Goal: Task Accomplishment & Management: Manage account settings

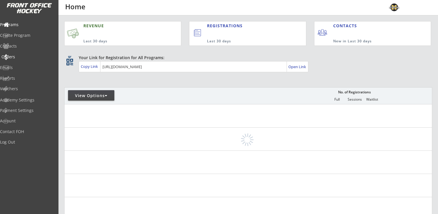
click at [21, 56] on div "Orders" at bounding box center [27, 57] width 52 height 4
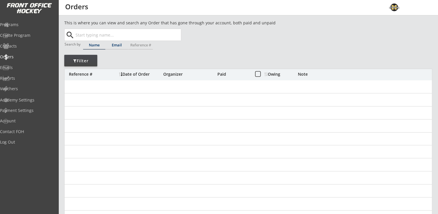
click at [102, 34] on input "text" at bounding box center [127, 35] width 107 height 12
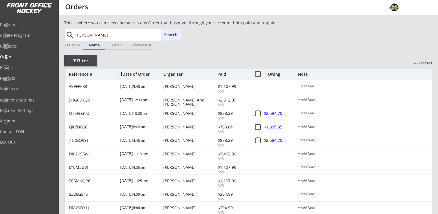
type input "[PERSON_NAME]"
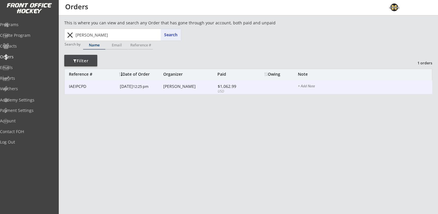
click at [198, 92] on div "IAEIPCPD [DATE] 12:25 pm [PERSON_NAME] $1,062.99 USD + Add Note" at bounding box center [249, 87] width 368 height 14
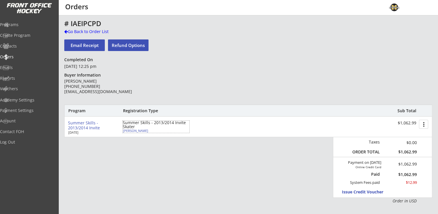
click at [132, 130] on div "[PERSON_NAME]" at bounding box center [155, 130] width 65 height 3
select select ""Youth Large""
type input "[DEMOGRAPHIC_DATA]"
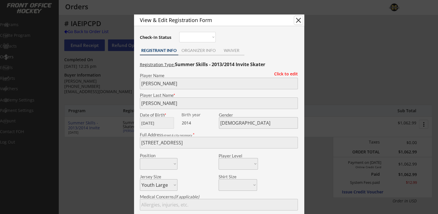
click at [299, 21] on button "close" at bounding box center [298, 20] width 9 height 9
select select ""PLACEHOLDER_1427118222253""
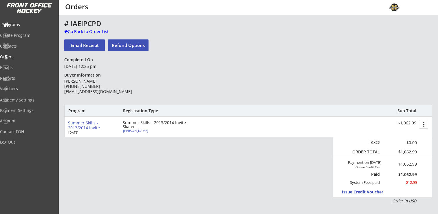
click at [22, 25] on div "Programs" at bounding box center [27, 25] width 52 height 4
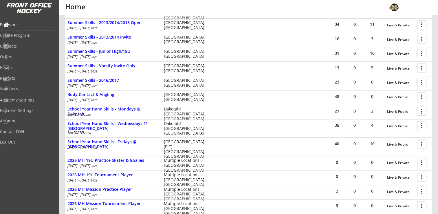
scroll to position [145, 0]
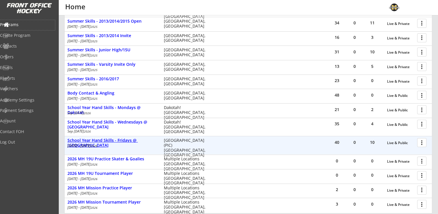
click at [122, 140] on div "School Year Hand Skills - Fridays @ [GEOGRAPHIC_DATA]" at bounding box center [112, 143] width 90 height 10
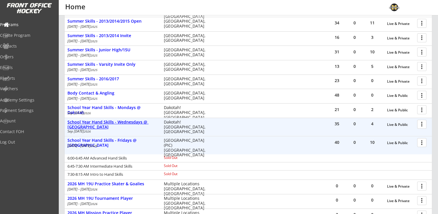
click at [119, 121] on div "School Year Hand Skills - Wednesdays @ [GEOGRAPHIC_DATA]" at bounding box center [112, 125] width 90 height 10
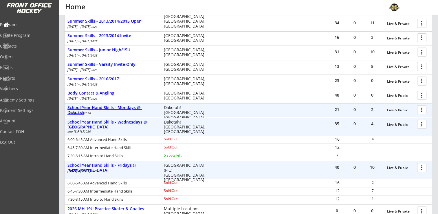
click at [127, 107] on div "School Year Hand Skills - Mondays @ Dakotah" at bounding box center [112, 110] width 90 height 10
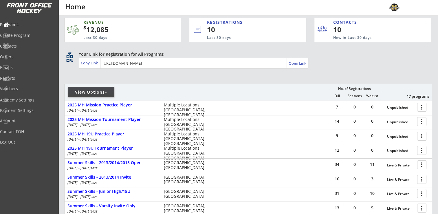
scroll to position [0, 0]
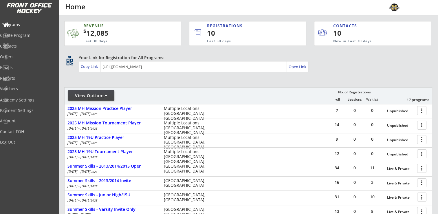
click at [20, 24] on div "Programs" at bounding box center [27, 25] width 52 height 4
